Goal: Transaction & Acquisition: Purchase product/service

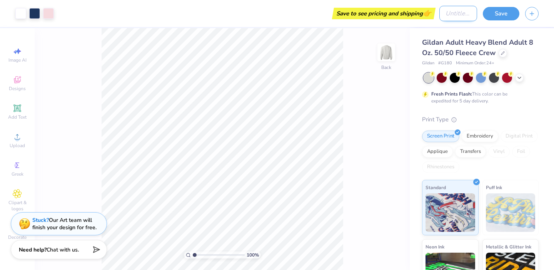
click at [451, 16] on input "Design Title" at bounding box center [458, 13] width 38 height 15
type input "mock"
click at [489, 11] on button "Save" at bounding box center [501, 12] width 37 height 13
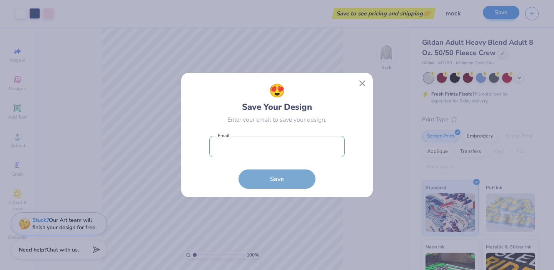
type input "[PERSON_NAME][EMAIL_ADDRESS][DOMAIN_NAME]"
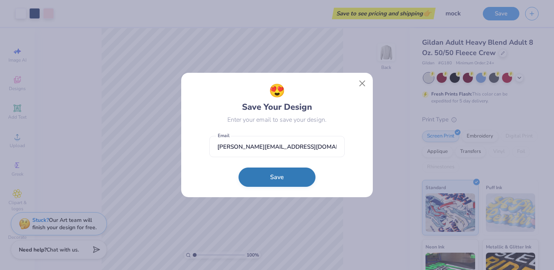
click at [288, 185] on button "Save" at bounding box center [276, 176] width 77 height 19
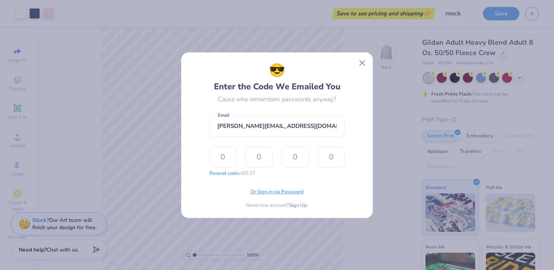
click at [287, 192] on span "Or Sign in via Password" at bounding box center [276, 192] width 53 height 8
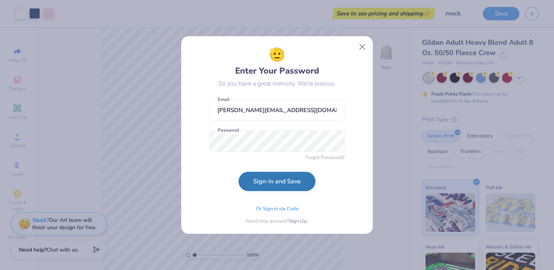
click at [272, 181] on button "Sign-in and Save" at bounding box center [276, 180] width 77 height 19
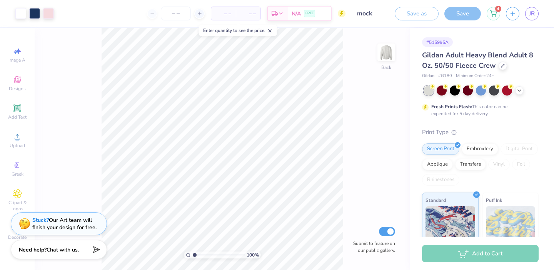
click at [219, 17] on span "– –" at bounding box center [223, 14] width 15 height 8
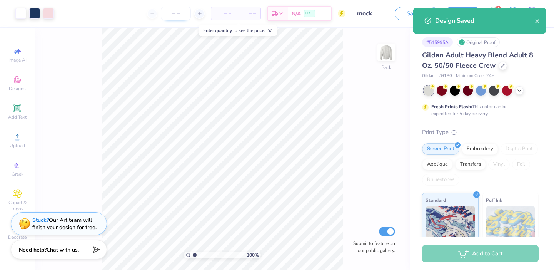
click at [177, 15] on input "number" at bounding box center [176, 14] width 30 height 14
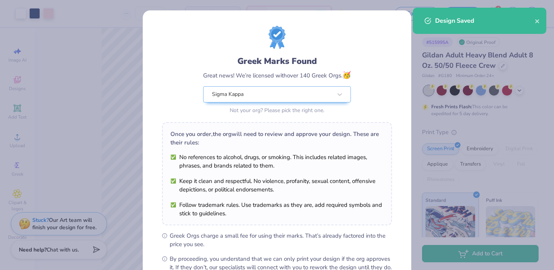
scroll to position [90, 0]
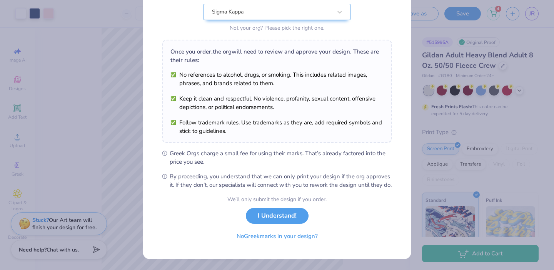
click at [270, 226] on div "We’ll only submit the design if you order. I Understand! No Greek marks in your…" at bounding box center [276, 219] width 99 height 48
click at [268, 216] on button "I Understand!" at bounding box center [277, 214] width 63 height 16
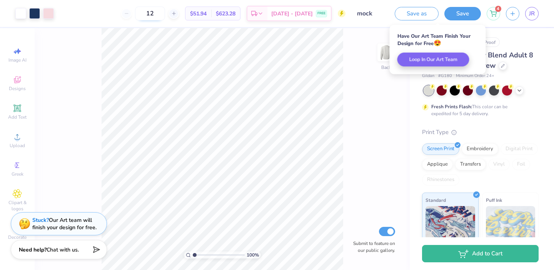
click at [165, 13] on input "12" at bounding box center [150, 14] width 30 height 14
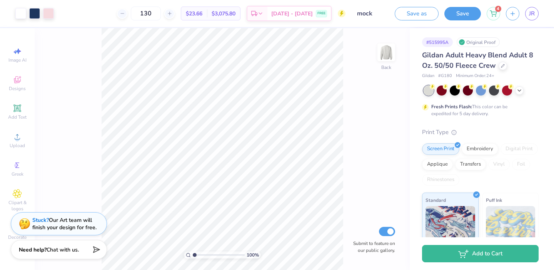
type input "130"
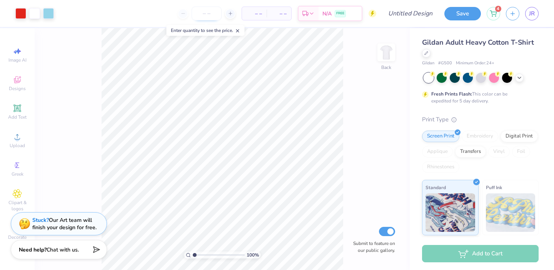
click at [211, 15] on input "number" at bounding box center [206, 14] width 30 height 14
type input "130"
